Goal: Task Accomplishment & Management: Manage account settings

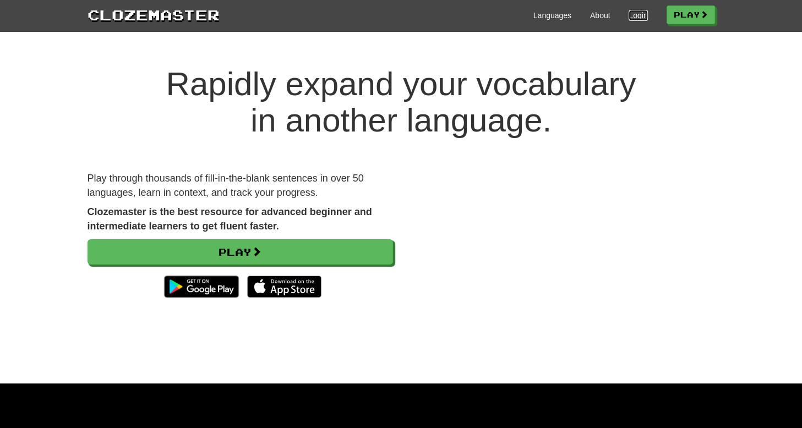
click at [629, 15] on link "Login" at bounding box center [637, 15] width 19 height 11
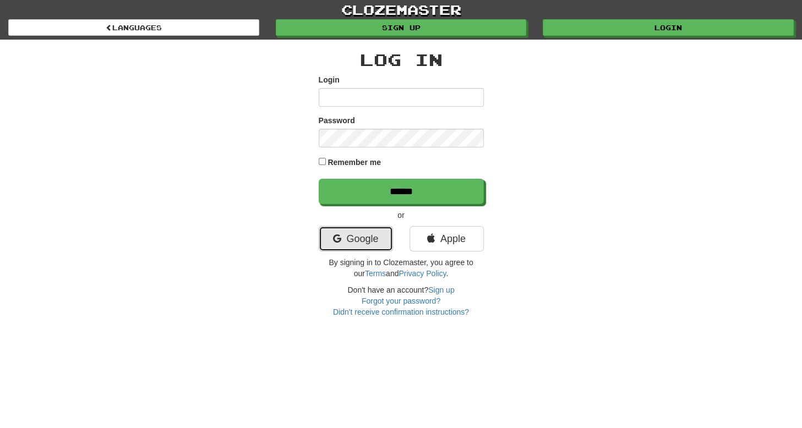
click at [382, 235] on link "Google" at bounding box center [356, 238] width 74 height 25
